Goal: Check status

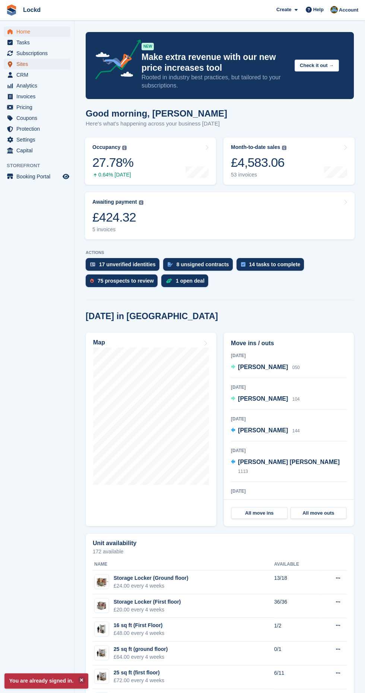
click at [45, 60] on span "Sites" at bounding box center [38, 64] width 45 height 10
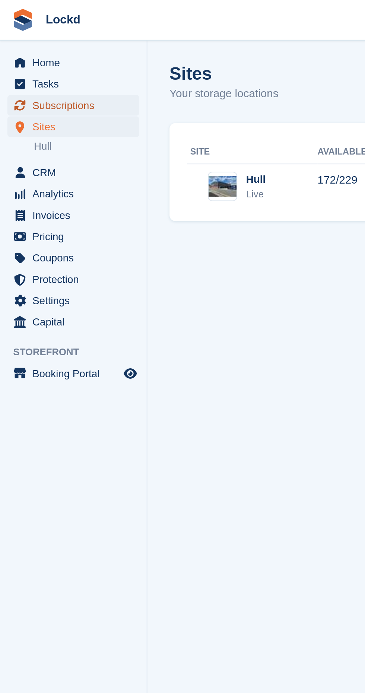
click at [42, 52] on span "Subscriptions" at bounding box center [38, 53] width 45 height 10
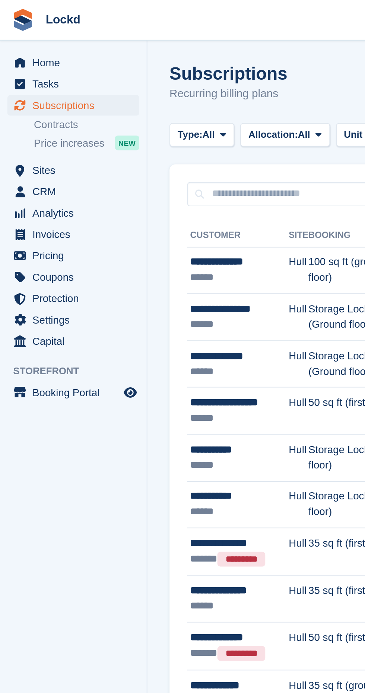
click at [137, 141] on div "******" at bounding box center [121, 140] width 50 height 8
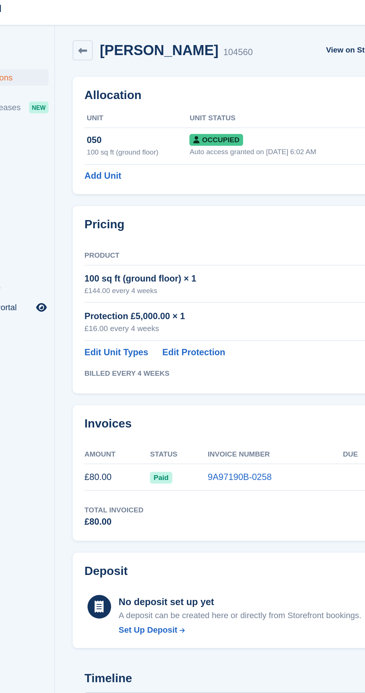
scroll to position [2, 0]
